Goal: Information Seeking & Learning: Understand process/instructions

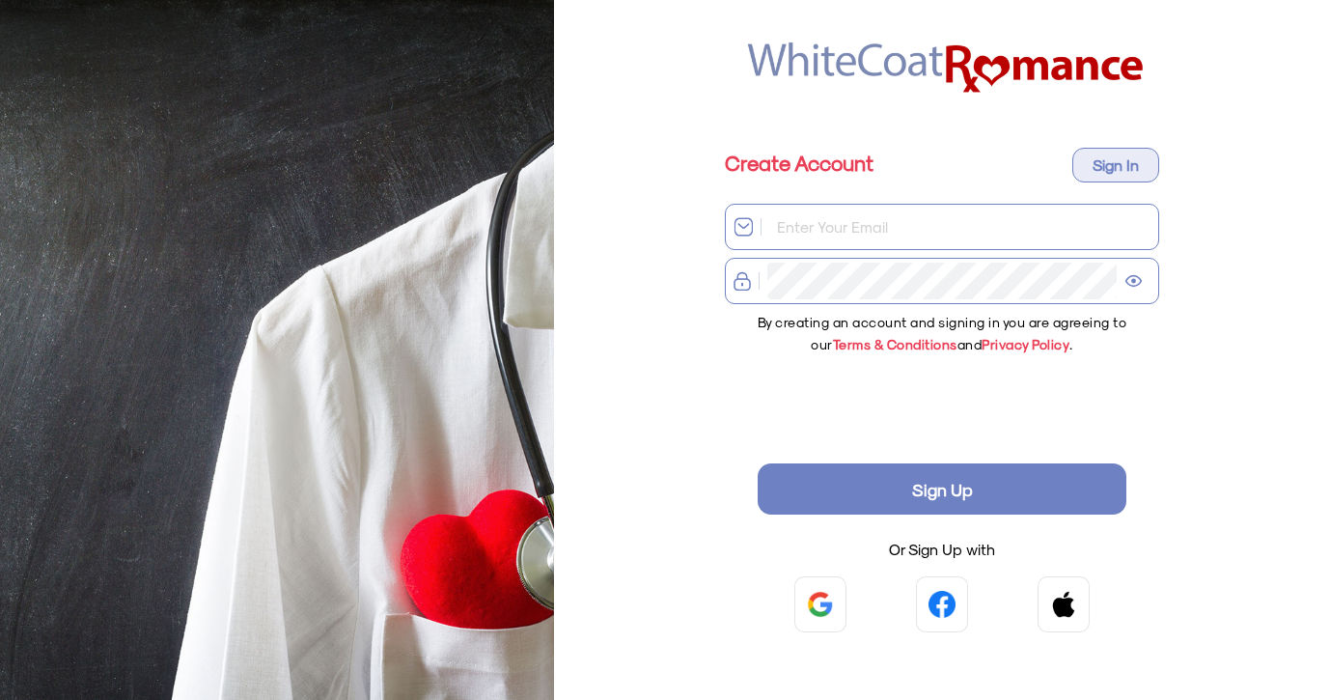
click at [880, 343] on span "Terms & Conditions" at bounding box center [895, 344] width 124 height 16
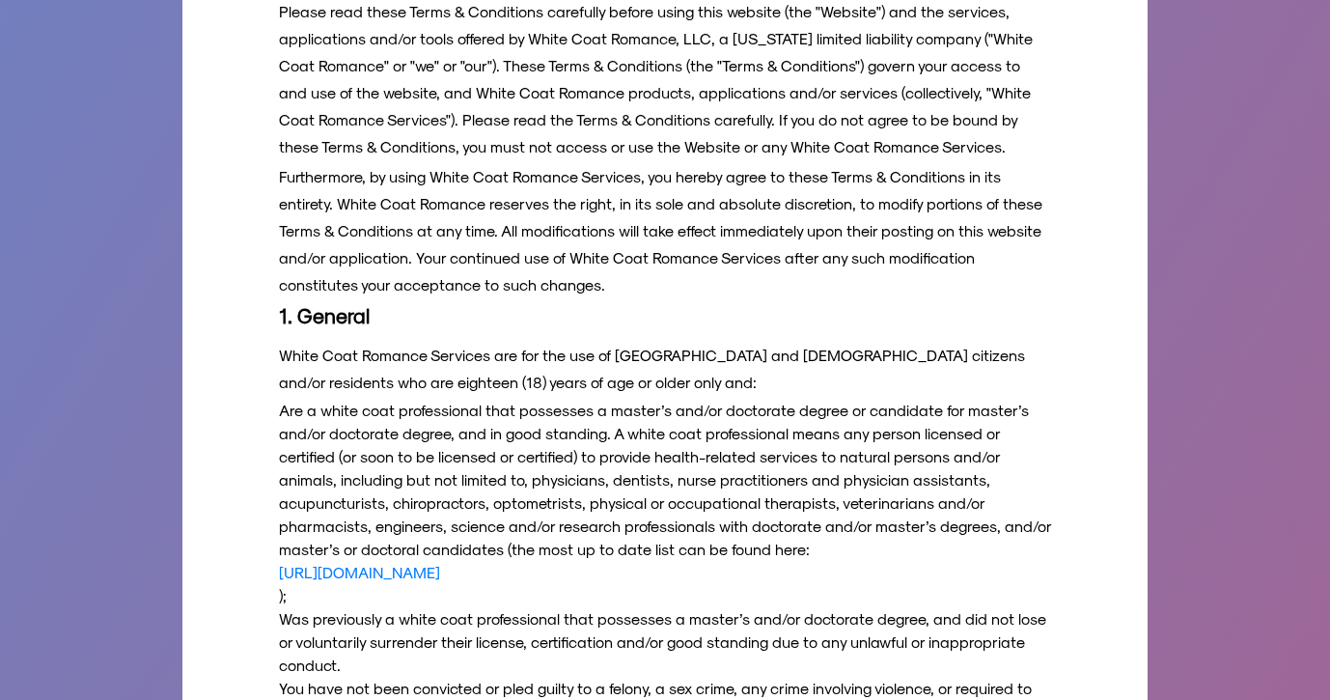
scroll to position [675, 0]
